Goal: Task Accomplishment & Management: Use online tool/utility

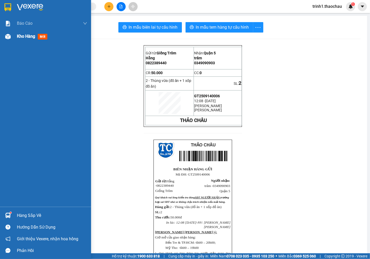
click at [29, 36] on span "Kho hàng" at bounding box center [26, 36] width 18 height 5
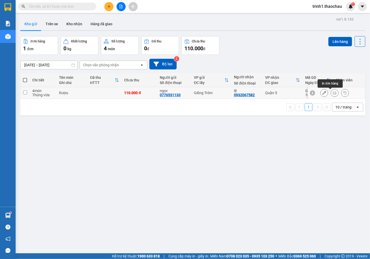
click at [333, 92] on icon at bounding box center [335, 93] width 4 height 4
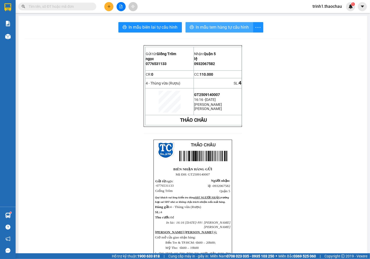
click at [217, 24] on span "In mẫu tem hàng tự cấu hình" at bounding box center [222, 27] width 53 height 7
click at [113, 6] on button at bounding box center [108, 6] width 9 height 9
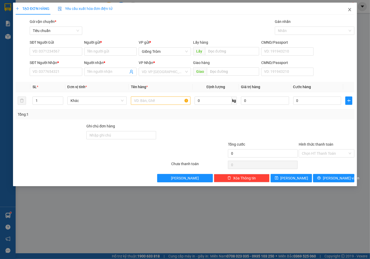
click at [352, 11] on span "Close" at bounding box center [350, 10] width 15 height 15
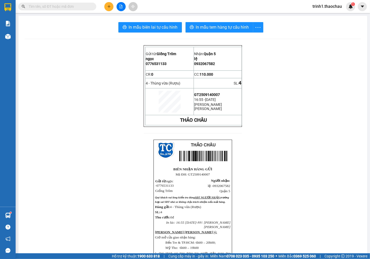
click at [64, 7] on input "text" at bounding box center [59, 7] width 61 height 6
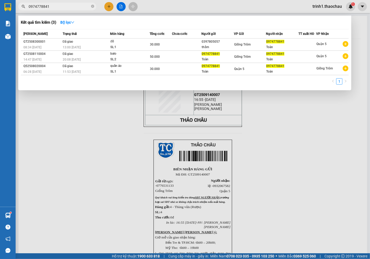
type input "0974778841"
click at [110, 98] on div at bounding box center [185, 129] width 370 height 259
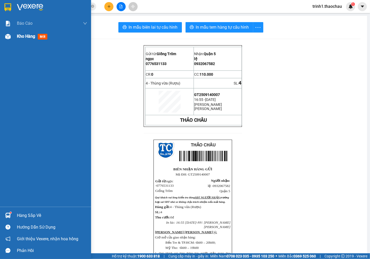
click at [29, 37] on span "Kho hàng" at bounding box center [26, 36] width 18 height 5
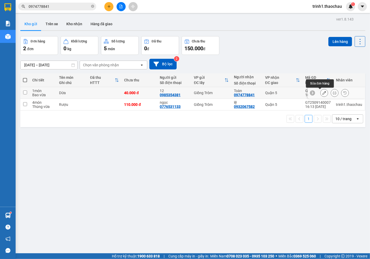
click at [323, 92] on icon at bounding box center [325, 93] width 4 height 4
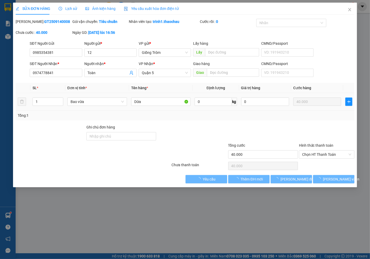
type input "0985354381"
type input "12"
type input "0974778841"
type input "Toàn"
type input "40.000"
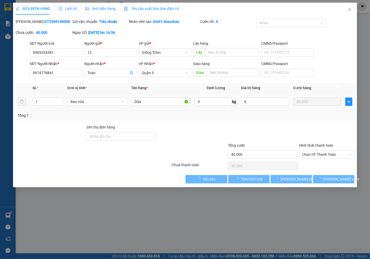
type input "40.000"
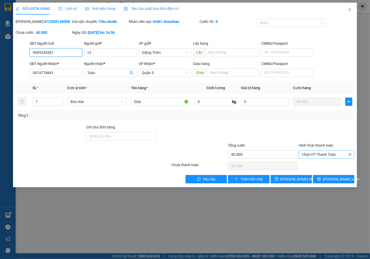
click at [319, 154] on span "Chọn HT Thanh Toán" at bounding box center [326, 155] width 49 height 8
click at [164, 195] on div "SỬA ĐƠN HÀNG Lịch sử [PERSON_NAME] hàng Yêu cầu xuất [PERSON_NAME] điện tử Tota…" at bounding box center [185, 129] width 370 height 259
click at [351, 8] on icon "close" at bounding box center [350, 10] width 4 height 4
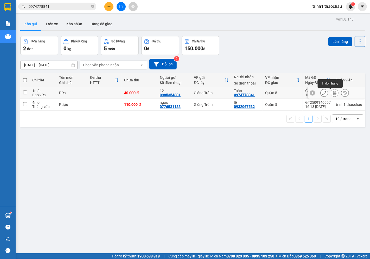
click at [333, 94] on icon at bounding box center [335, 93] width 4 height 4
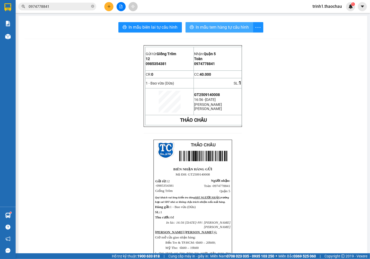
click at [214, 24] on span "In mẫu tem hàng tự cấu hình" at bounding box center [222, 27] width 53 height 7
